Goal: Find contact information: Obtain details needed to contact an individual or organization

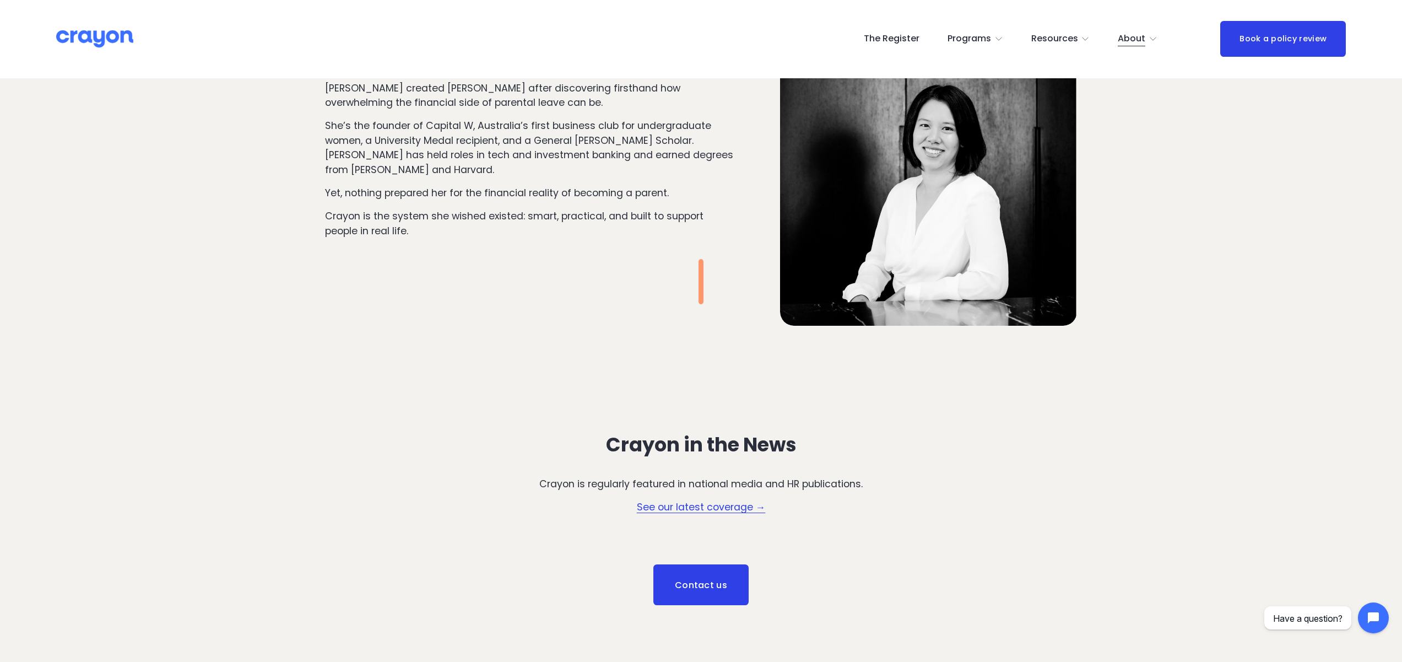
scroll to position [1707, 0]
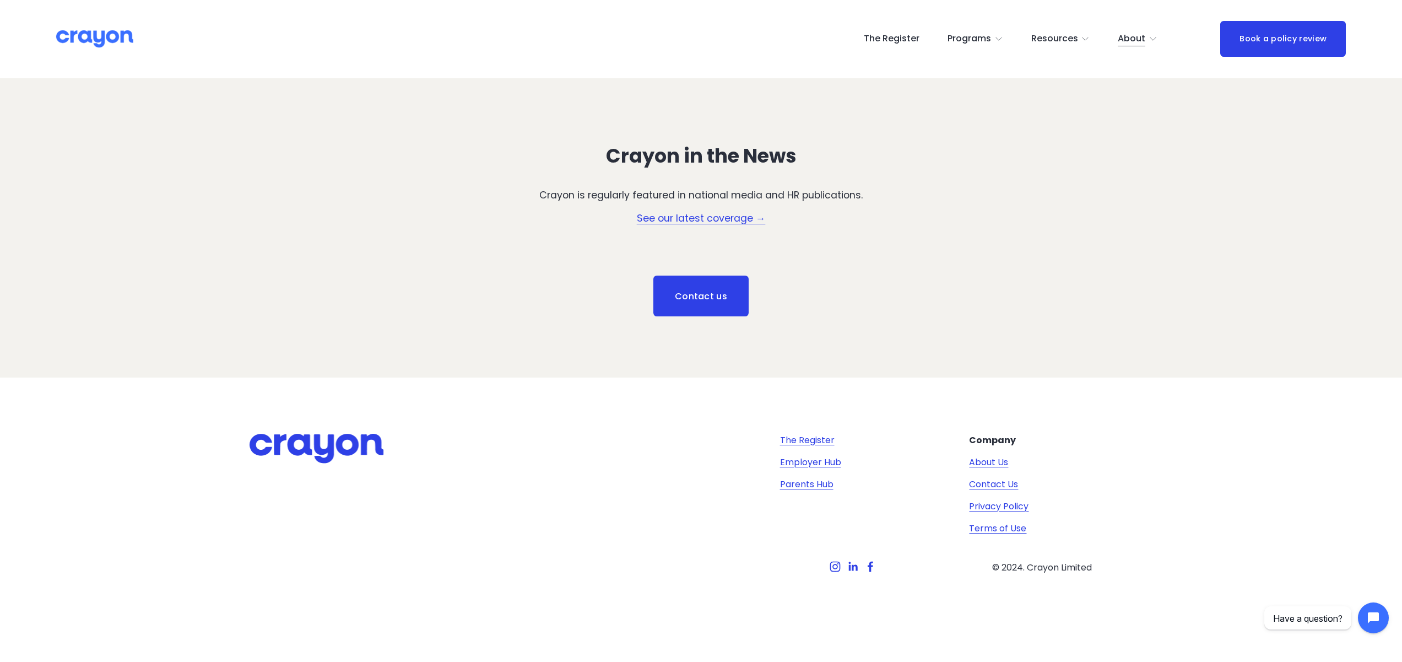
click at [724, 301] on link "Contact us" at bounding box center [701, 296] width 95 height 41
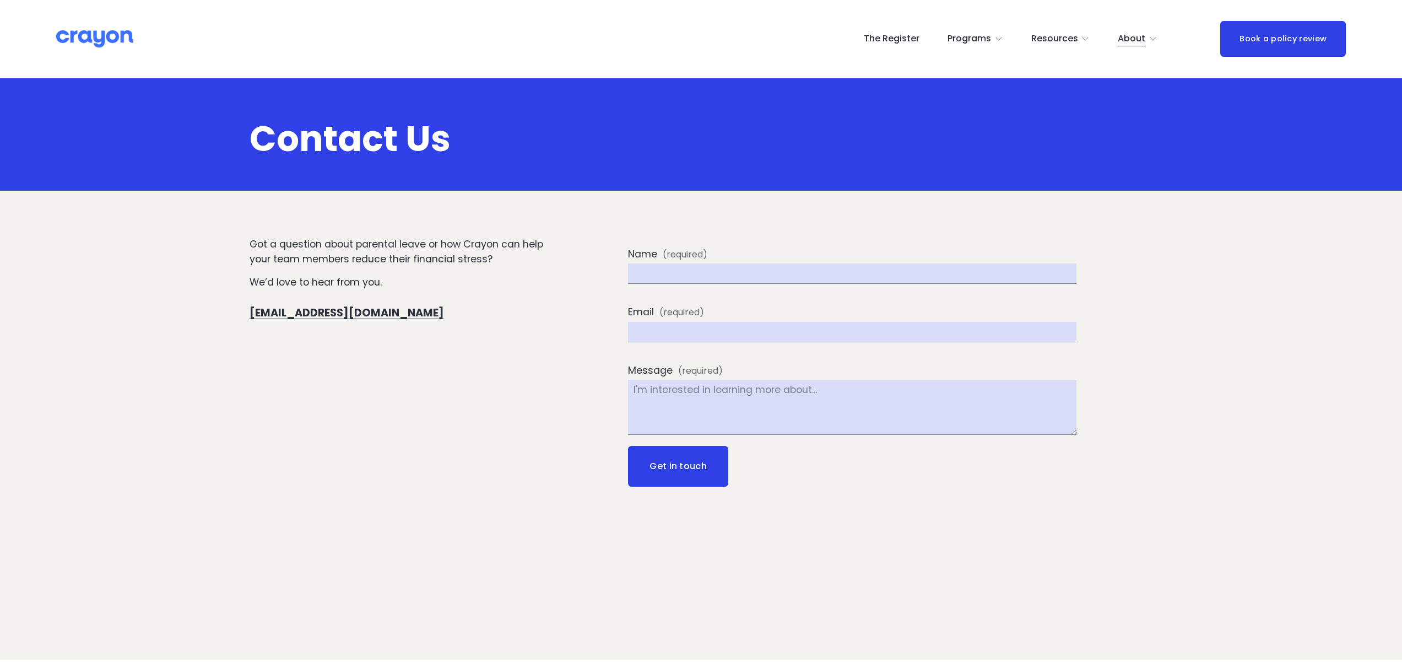
click at [480, 429] on div "Got a question about parental leave or how Crayon can help your team members re…" at bounding box center [701, 425] width 1402 height 376
drag, startPoint x: 500, startPoint y: 430, endPoint x: 469, endPoint y: 522, distance: 97.1
click at [499, 433] on div "Got a question about parental leave or how Crayon can help your team members re…" at bounding box center [701, 425] width 1402 height 376
